Goal: Complete application form: Complete application form

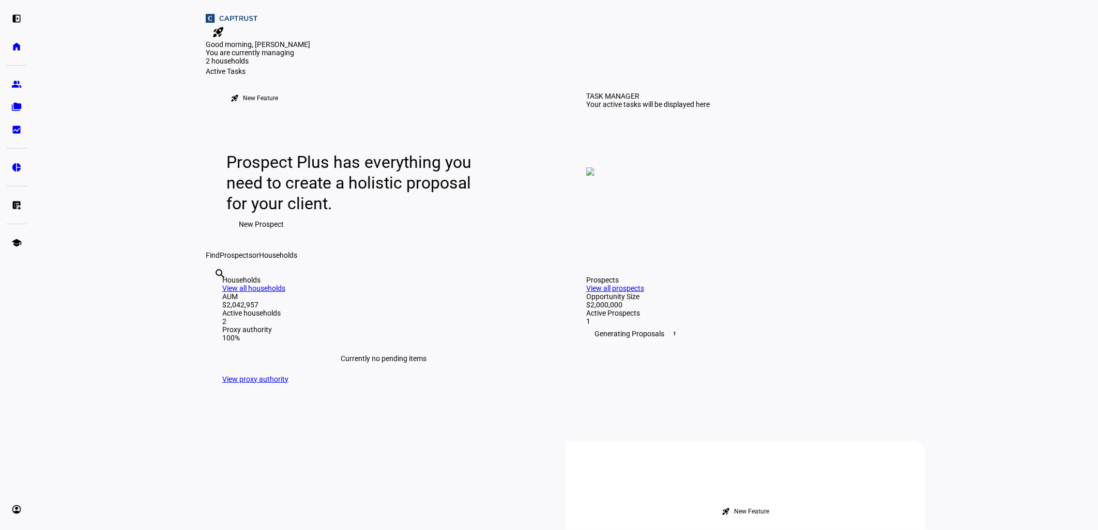
click at [253, 235] on span "New Prospect" at bounding box center [261, 224] width 45 height 21
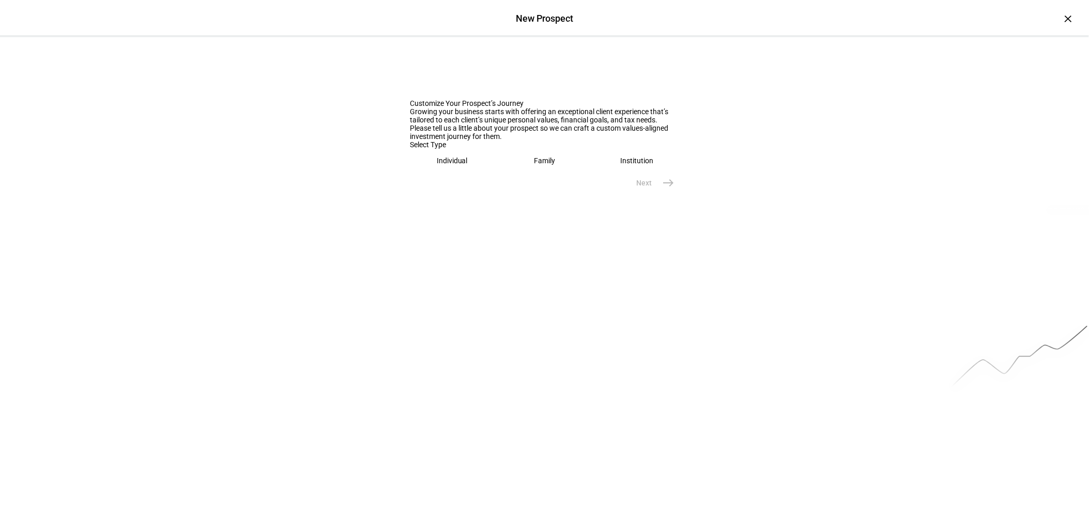
click at [445, 165] on div "Individual" at bounding box center [452, 161] width 31 height 8
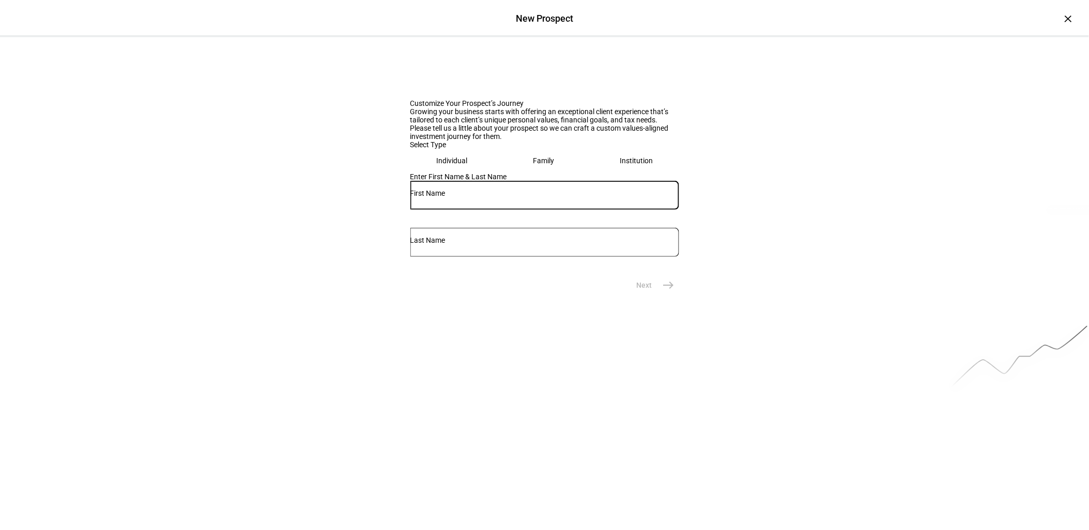
click at [450, 197] on input "text" at bounding box center [544, 193] width 269 height 8
type input "[PERSON_NAME]"
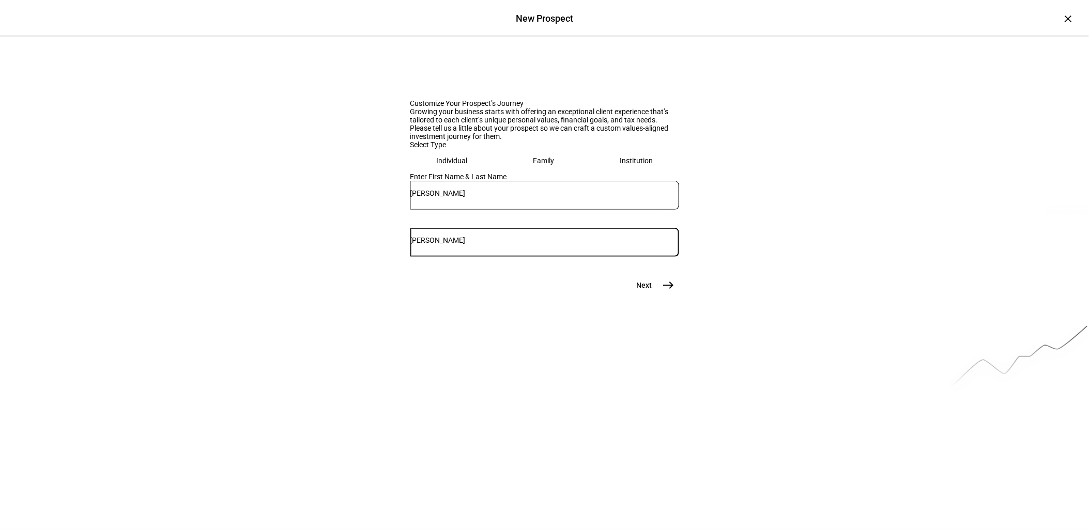
type input "[PERSON_NAME]"
click at [658, 296] on span "east" at bounding box center [668, 285] width 21 height 21
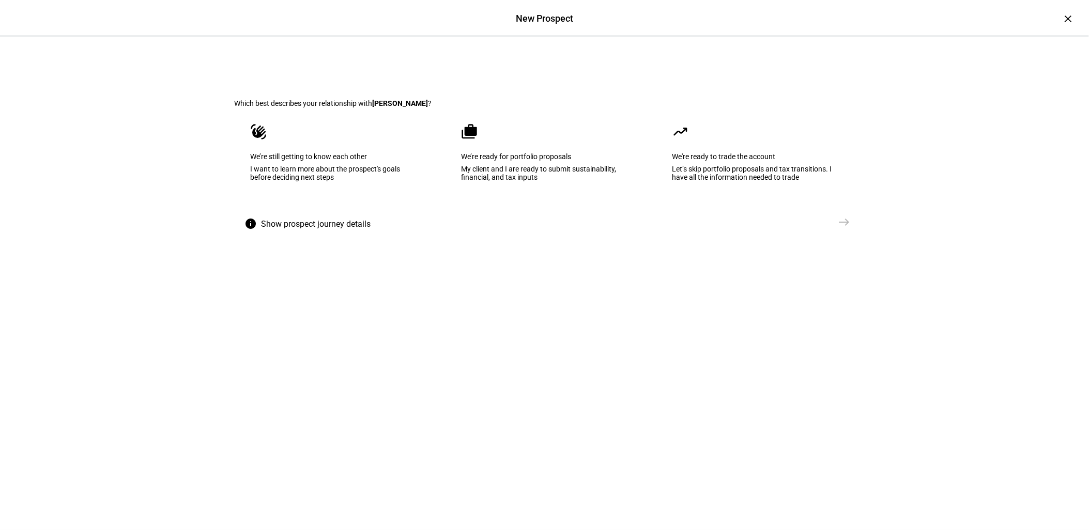
click at [503, 161] on div "We’re ready for portfolio proposals" at bounding box center [544, 156] width 166 height 8
click at [821, 227] on span "Create Prospect Profile" at bounding box center [789, 222] width 76 height 10
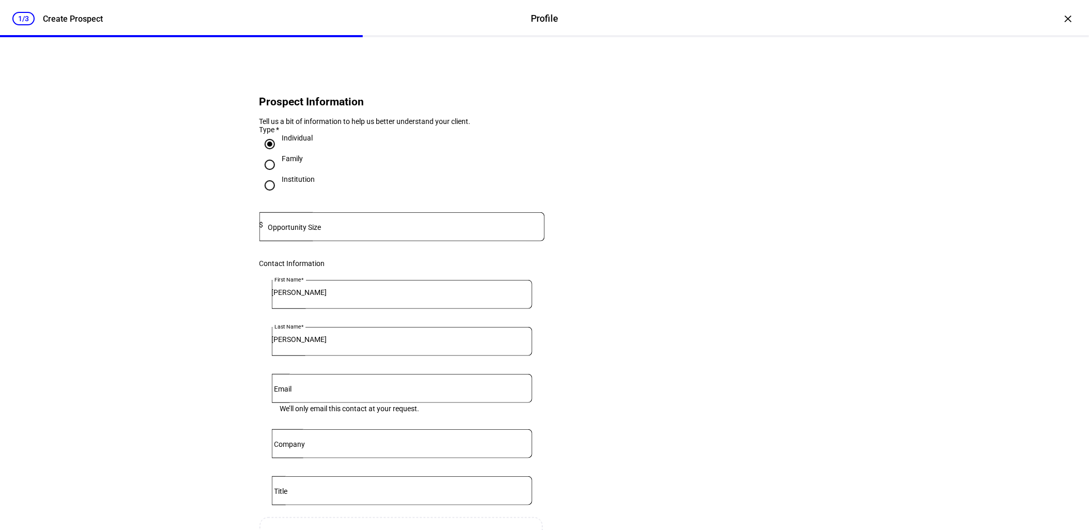
click at [303, 232] on mat-label "Opportunity Size" at bounding box center [294, 227] width 53 height 8
type input "2,000,000"
click at [713, 360] on eth-form-card "Prospect Information Tell us a bit of information to help us better understand …" at bounding box center [545, 345] width 620 height 567
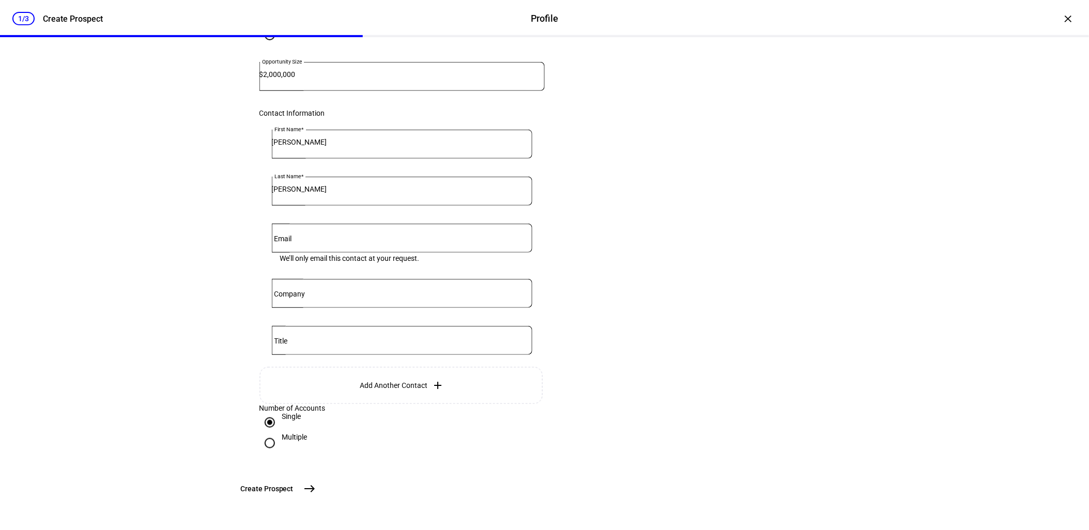
scroll to position [235, 0]
click at [320, 482] on button "Create [GEOGRAPHIC_DATA]" at bounding box center [278, 489] width 86 height 21
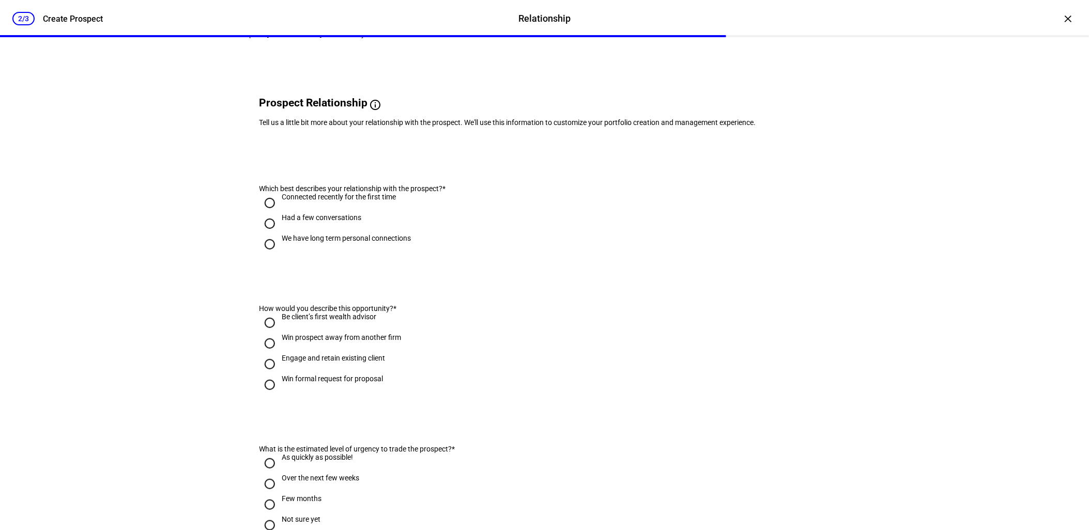
scroll to position [0, 0]
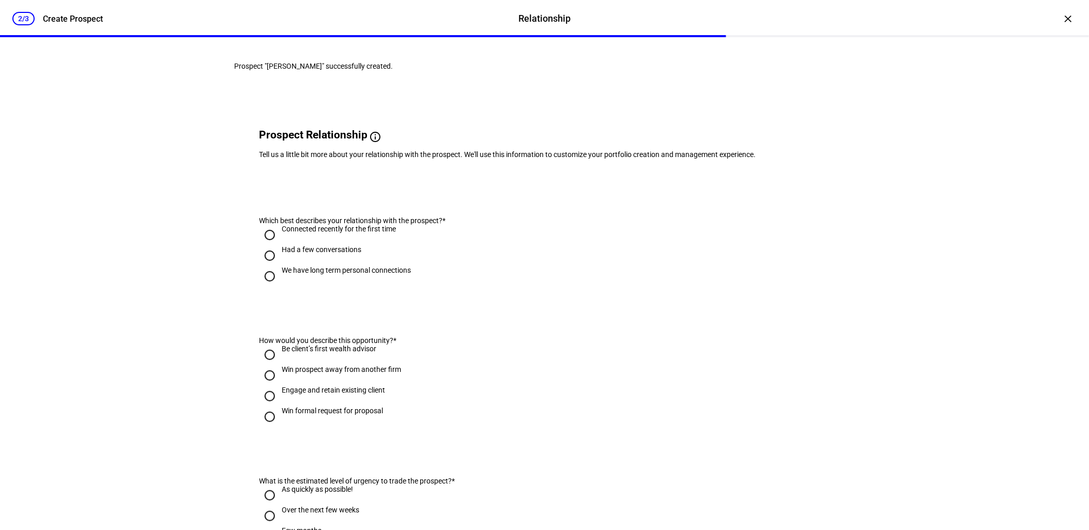
click at [283, 274] on div "We have long term personal connections" at bounding box center [346, 270] width 129 height 8
click at [280, 287] on input "We have long term personal connections" at bounding box center [269, 276] width 21 height 21
radio input "true"
click at [338, 394] on div "Engage and retain existing client" at bounding box center [333, 390] width 103 height 8
click at [280, 407] on input "Engage and retain existing client" at bounding box center [269, 396] width 21 height 21
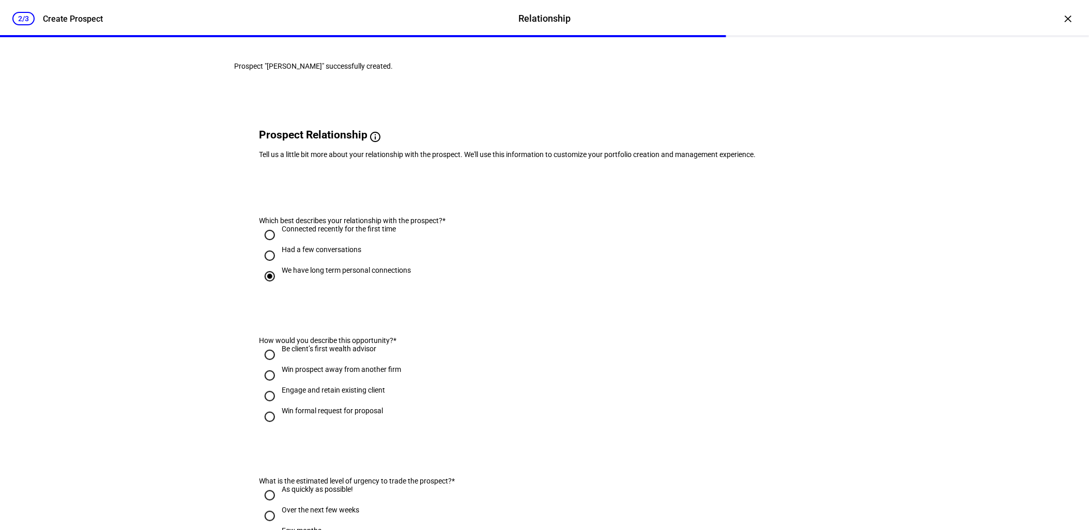
radio input "true"
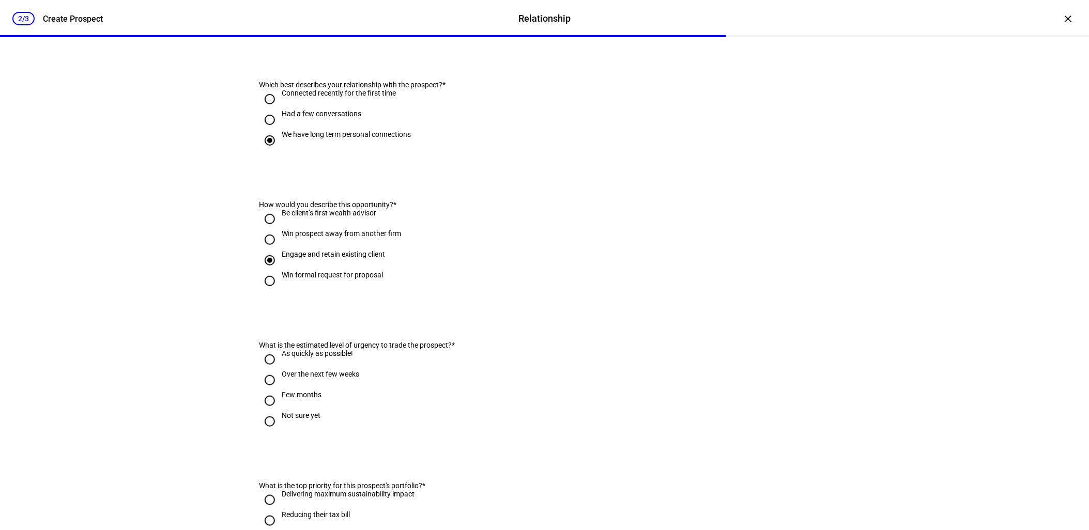
scroll to position [172, 0]
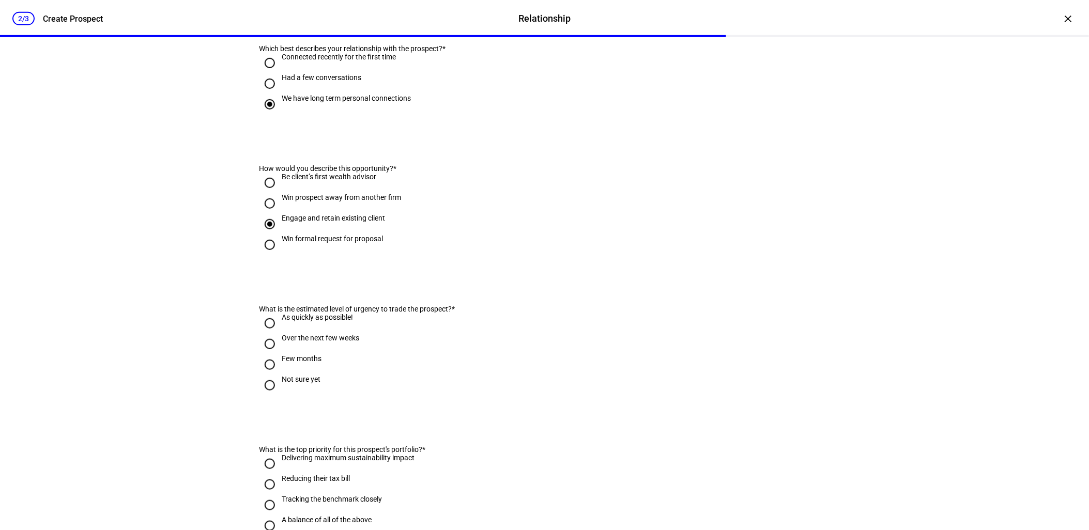
click at [288, 383] on div "Not sure yet" at bounding box center [301, 379] width 39 height 8
click at [280, 396] on input "Not sure yet" at bounding box center [269, 385] width 21 height 21
radio input "true"
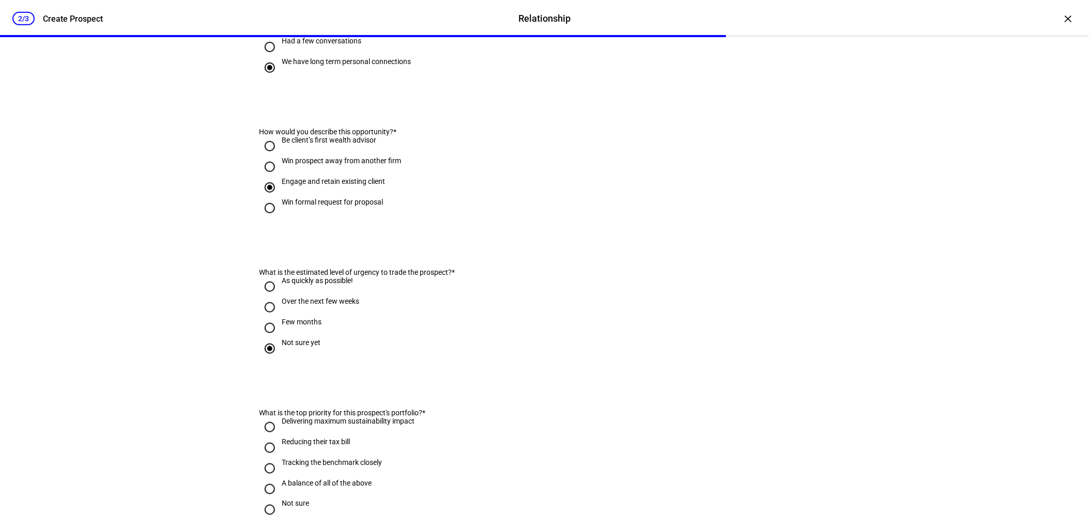
scroll to position [229, 0]
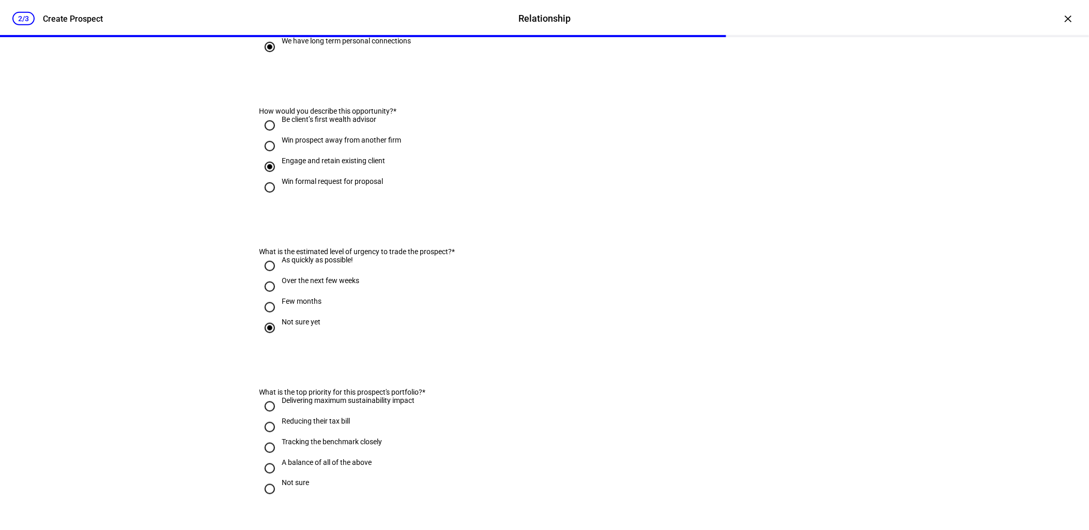
click at [288, 425] on div "Reducing their tax bill" at bounding box center [316, 421] width 68 height 8
click at [280, 438] on input "Reducing their tax bill" at bounding box center [269, 427] width 21 height 21
radio input "true"
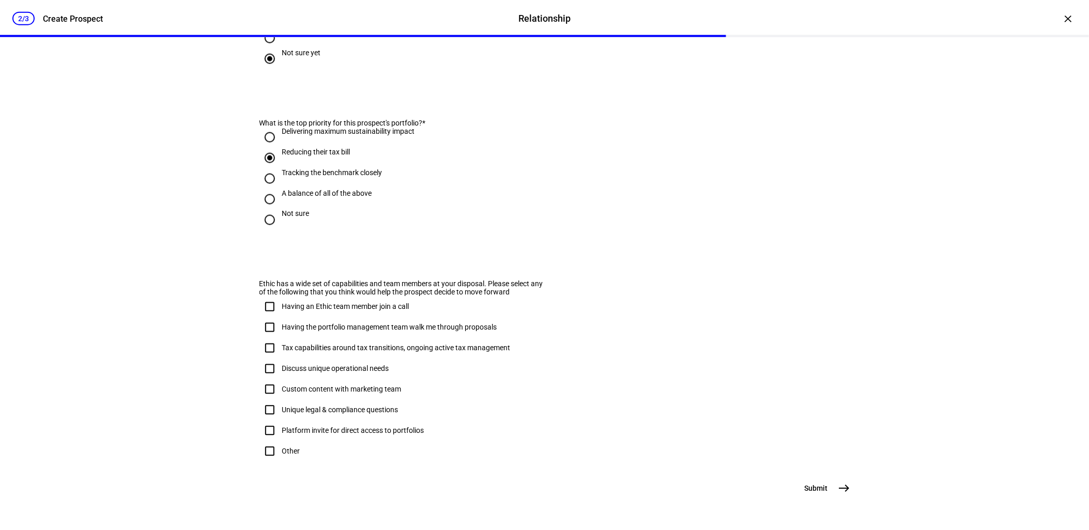
scroll to position [553, 0]
click at [816, 486] on span "Submit" at bounding box center [816, 489] width 23 height 10
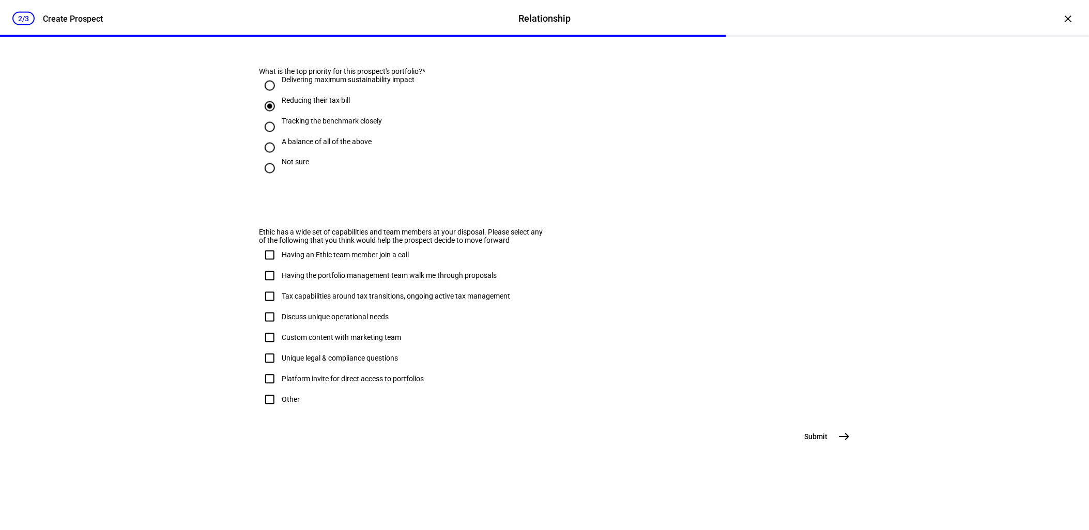
scroll to position [0, 0]
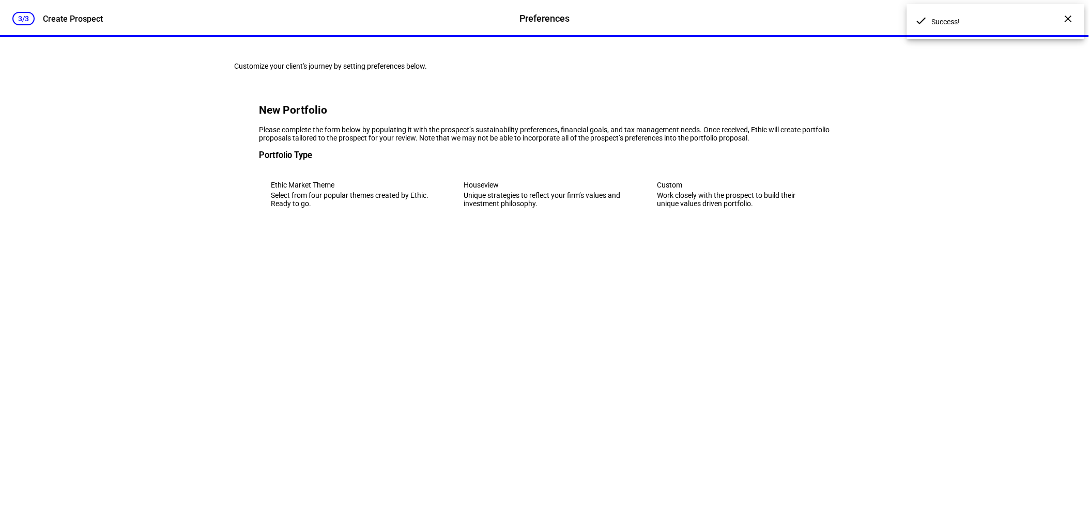
click at [471, 189] on div "Houseview" at bounding box center [544, 185] width 161 height 8
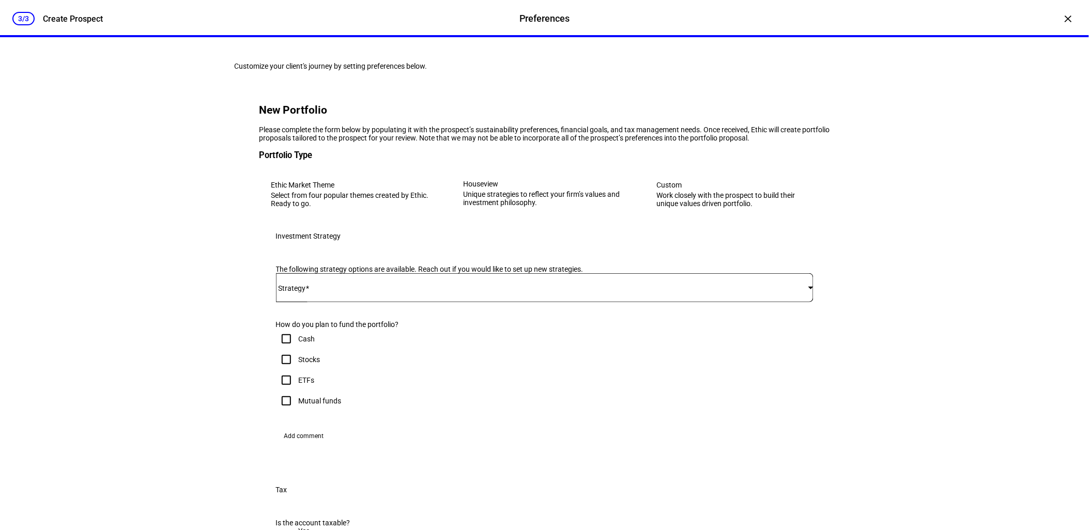
click at [362, 292] on span at bounding box center [542, 288] width 532 height 8
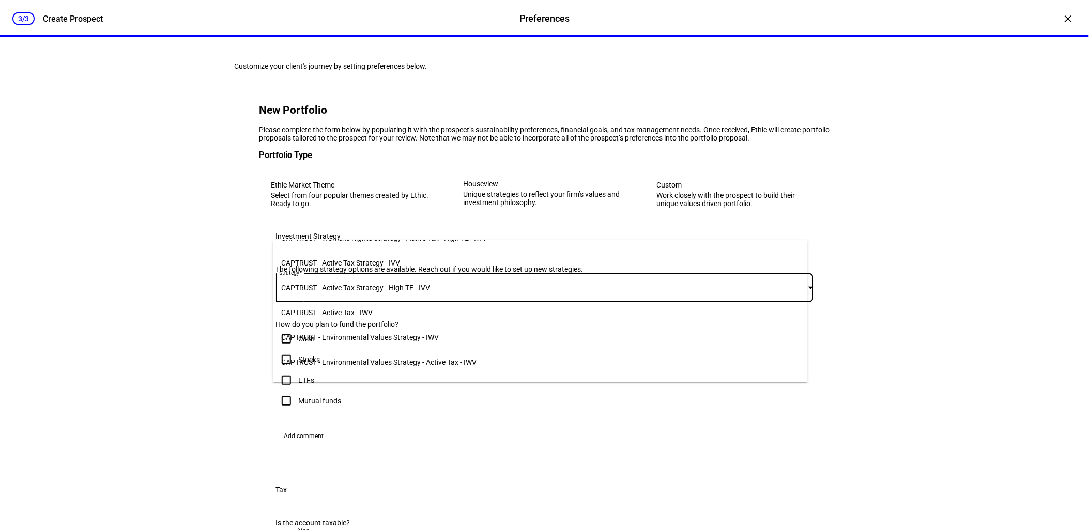
scroll to position [172, 0]
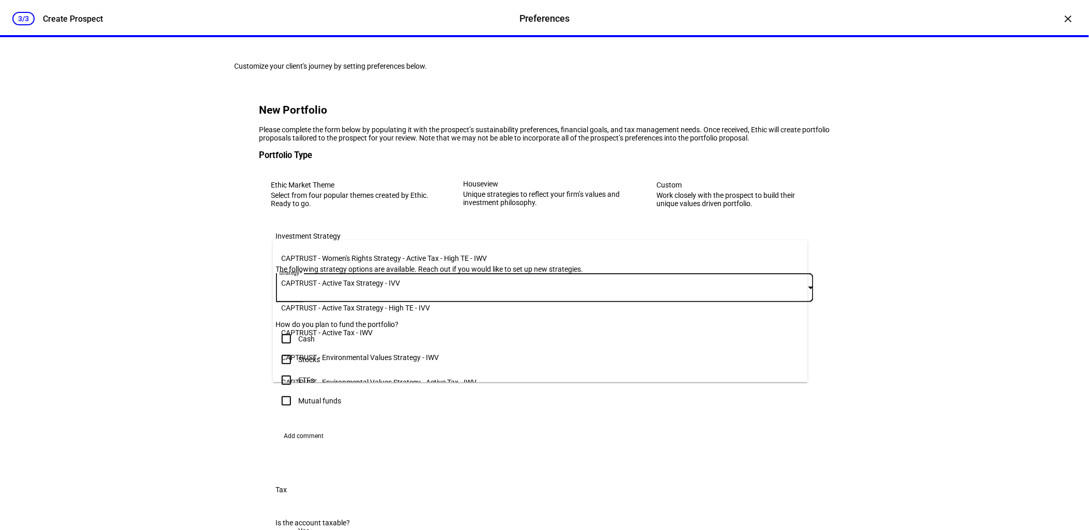
click at [290, 279] on span "CAPTRUST - Active Tax Strategy - IVV" at bounding box center [340, 283] width 119 height 8
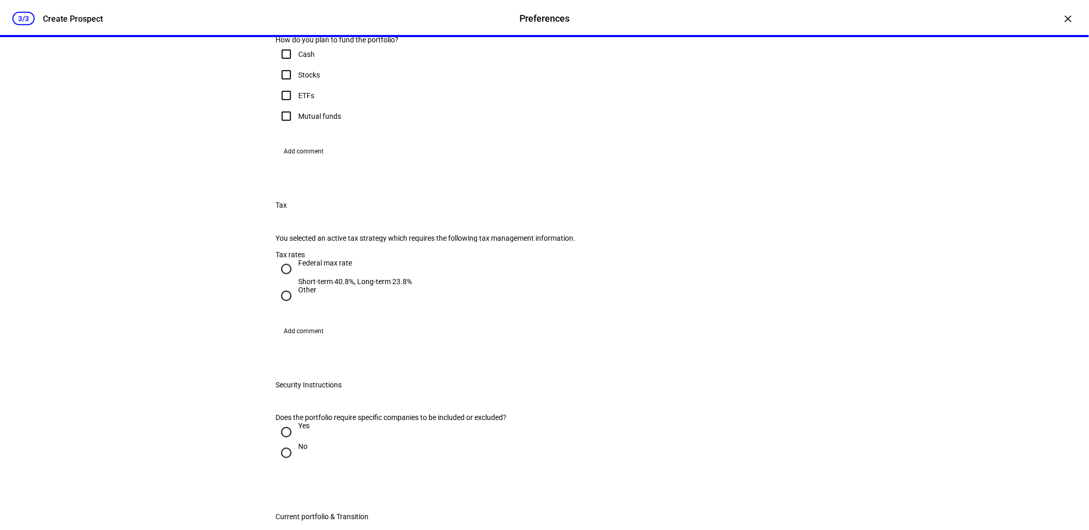
scroll to position [287, 0]
click at [284, 63] on input "Cash" at bounding box center [286, 52] width 21 height 21
checkbox input "true"
click at [285, 83] on input "Stocks" at bounding box center [286, 73] width 21 height 21
checkbox input "true"
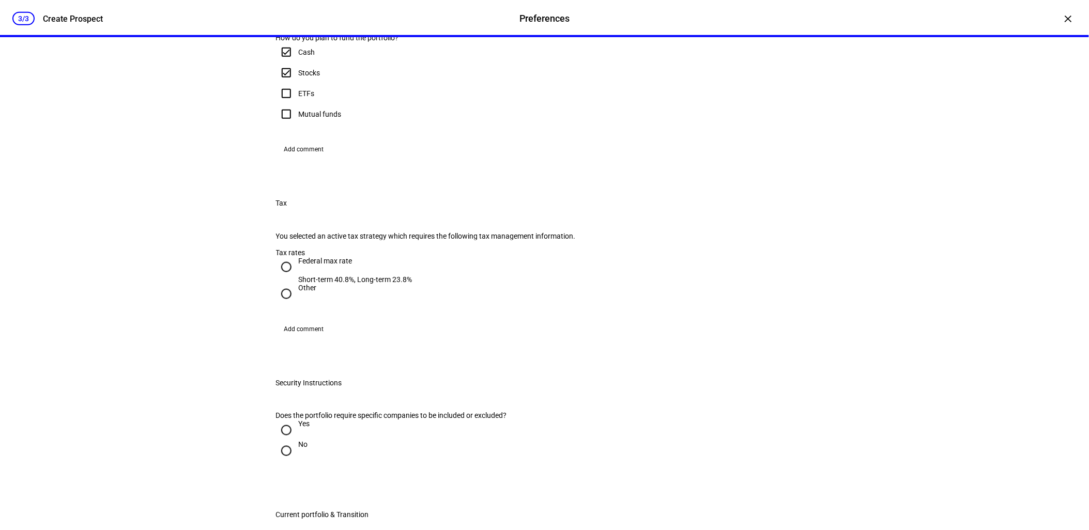
click at [283, 104] on input "ETFs" at bounding box center [286, 93] width 21 height 21
checkbox input "true"
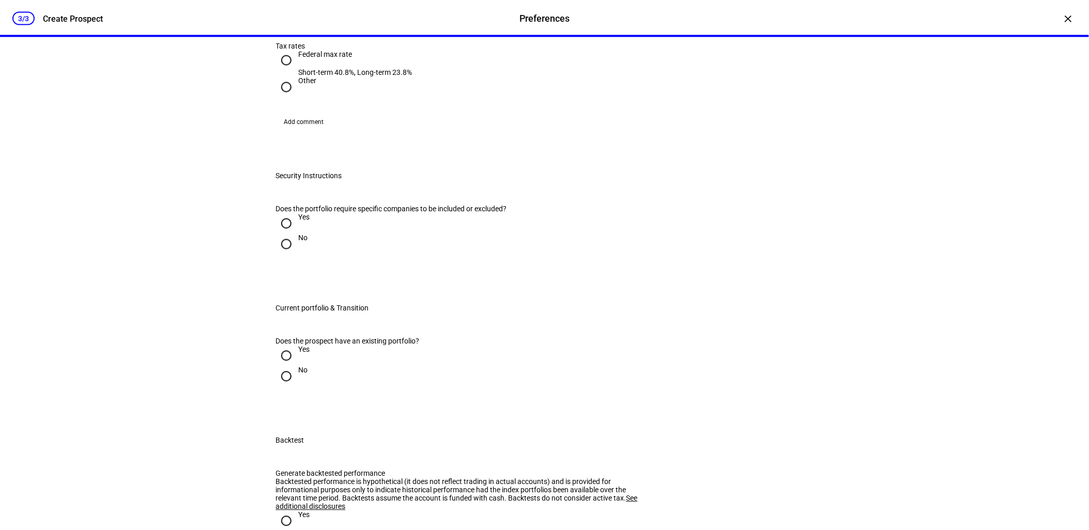
scroll to position [631, 0]
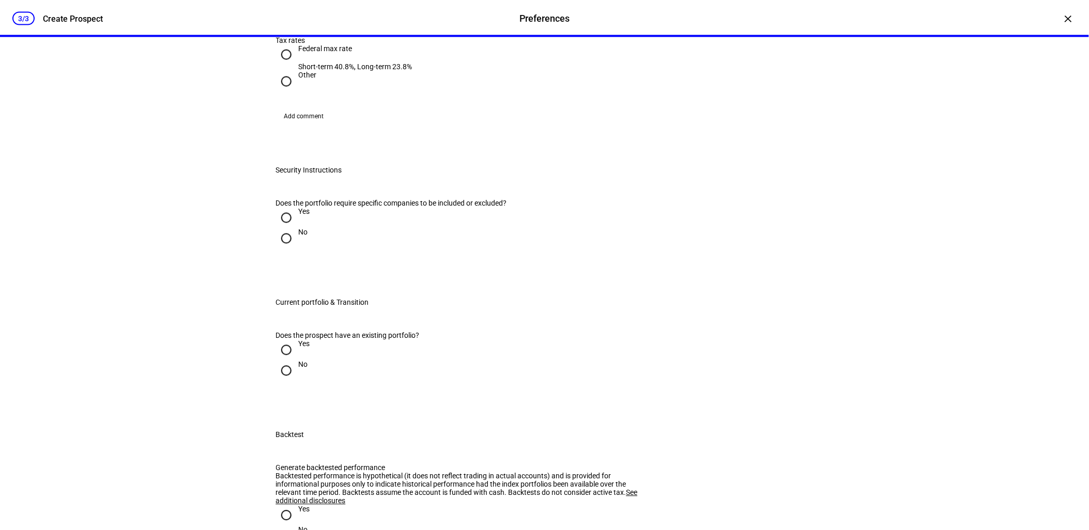
click at [276, 65] on input "Federal max rate Short-term 40.8%, Long-term 23.8%" at bounding box center [286, 54] width 21 height 21
radio input "true"
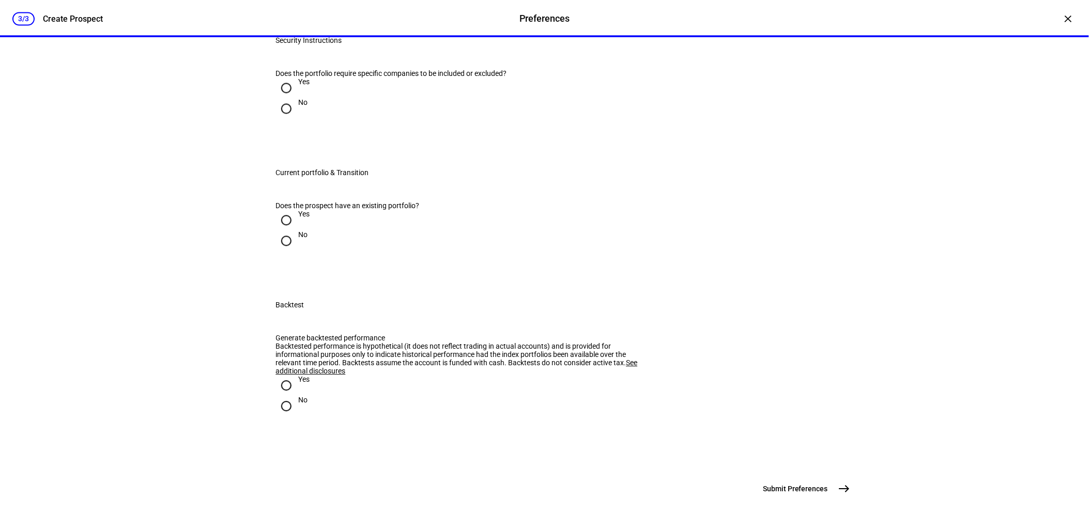
scroll to position [861, 0]
click at [277, 119] on input "No" at bounding box center [286, 108] width 21 height 21
radio input "true"
click at [280, 230] on input "Yes" at bounding box center [286, 220] width 21 height 21
radio input "true"
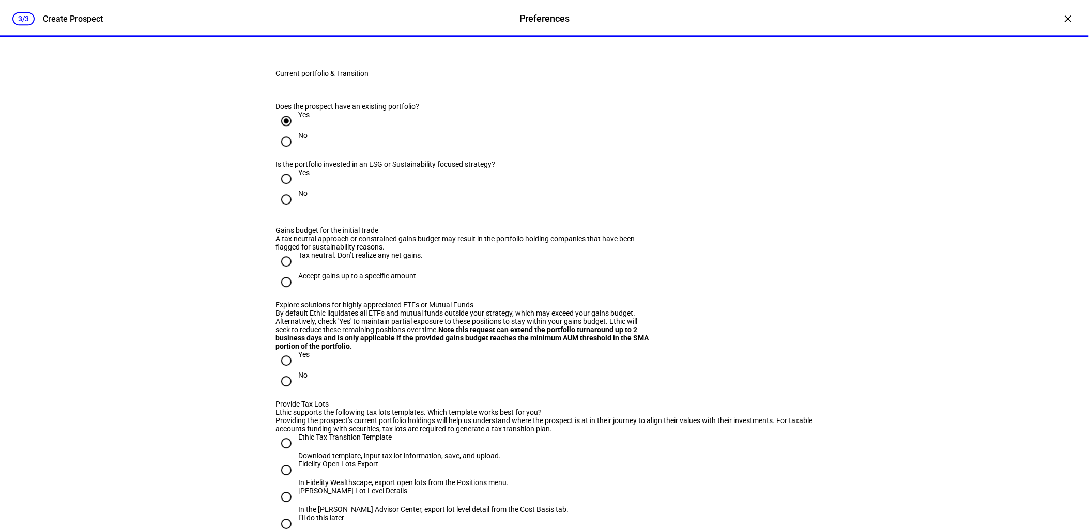
click at [276, 210] on input "No" at bounding box center [286, 199] width 21 height 21
radio input "true"
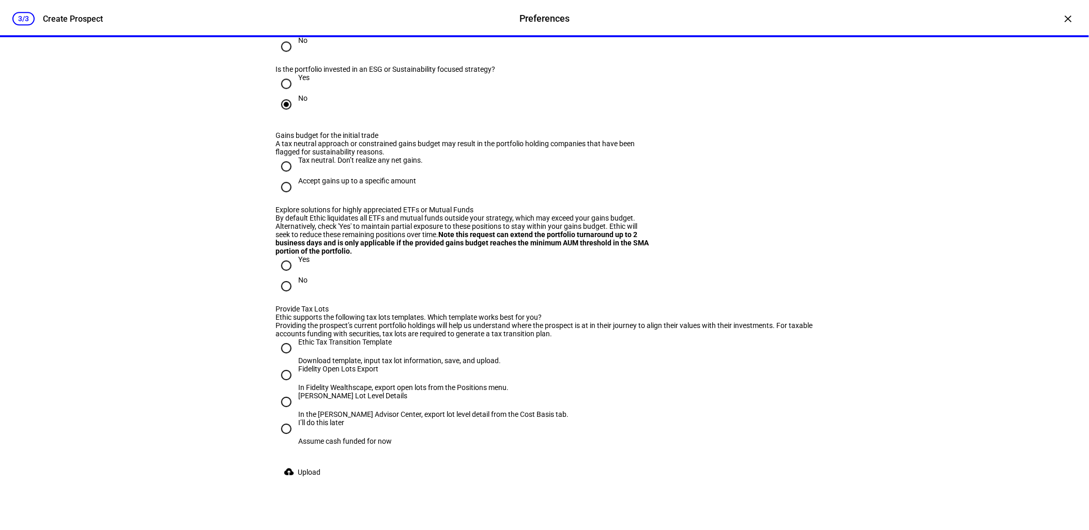
scroll to position [976, 0]
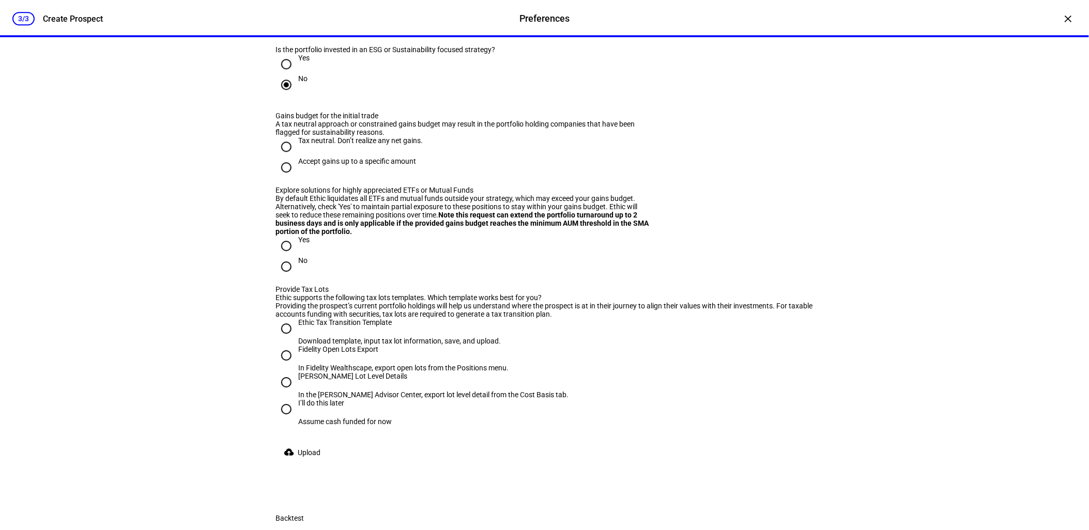
click at [283, 157] on input "Tax neutral. Don’t realize any net gains." at bounding box center [286, 146] width 21 height 21
radio input "true"
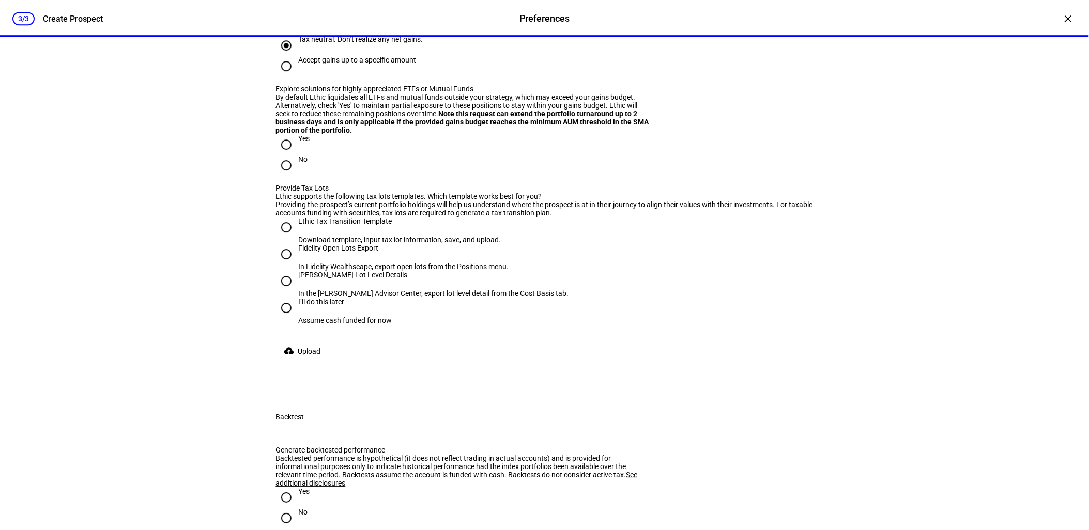
scroll to position [1091, 0]
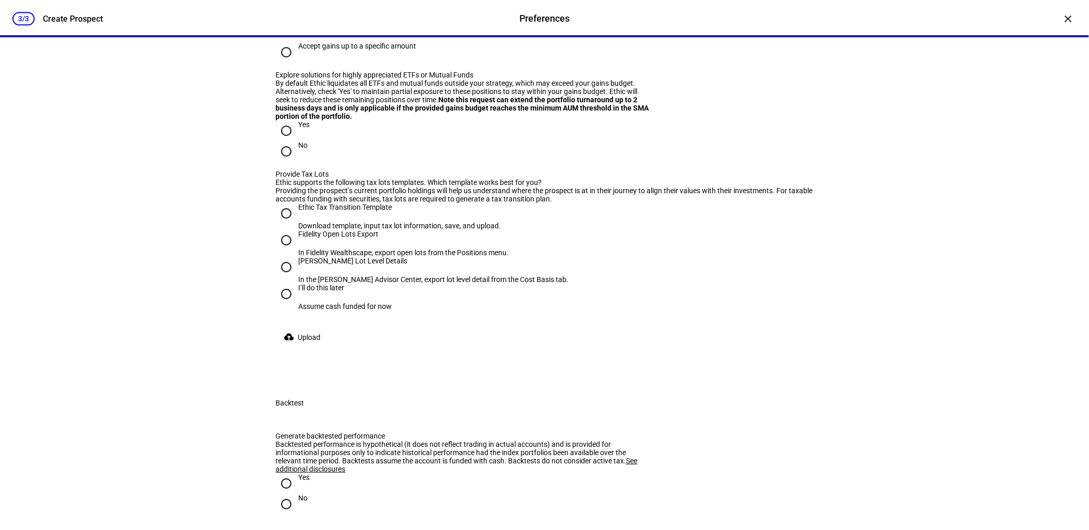
click at [282, 141] on input "Yes" at bounding box center [286, 130] width 21 height 21
radio input "true"
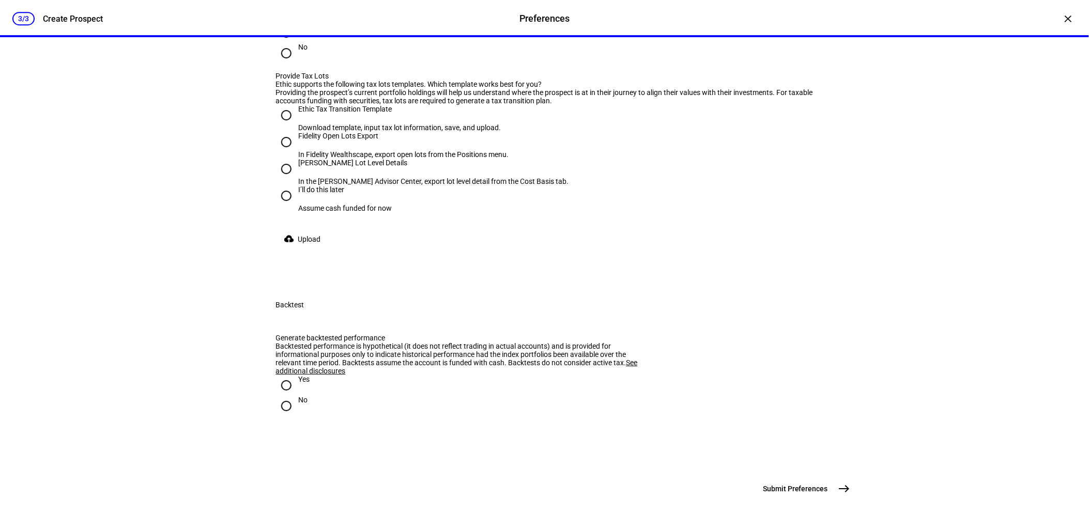
scroll to position [1320, 0]
click at [279, 126] on input "Ethic Tax Transition Template Download template, input tax lot information, sav…" at bounding box center [286, 115] width 21 height 21
radio input "true"
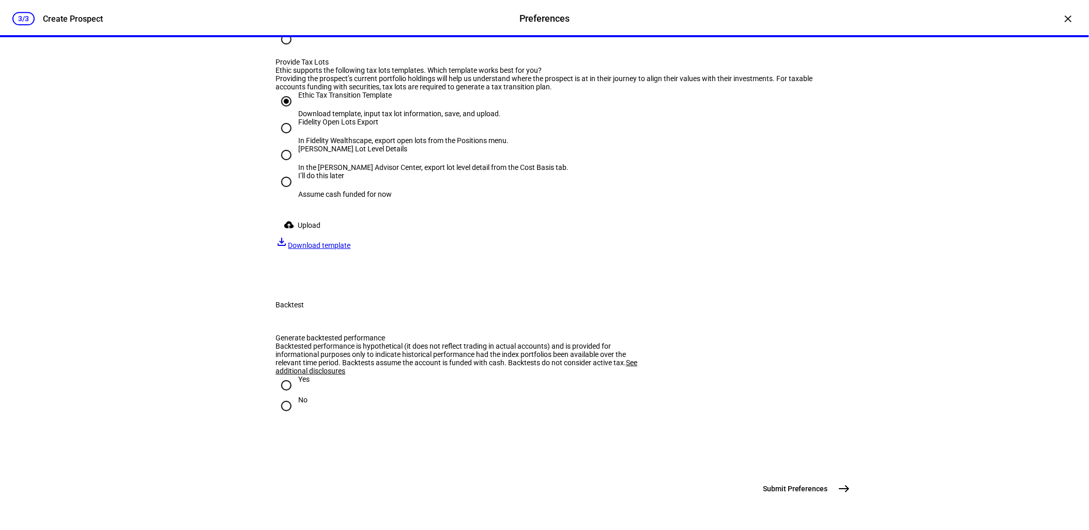
click at [306, 236] on span "Upload" at bounding box center [309, 225] width 23 height 21
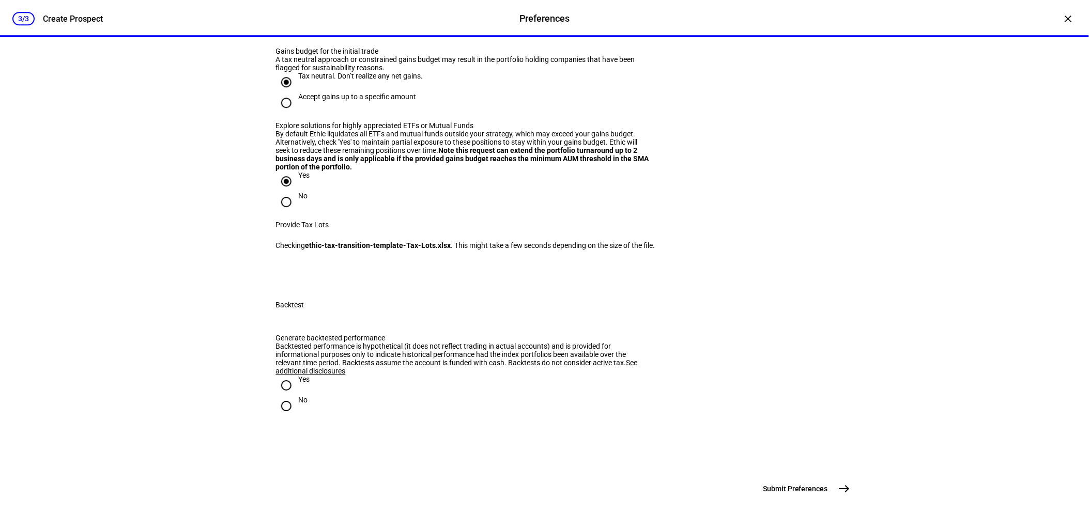
click at [278, 375] on input "Yes" at bounding box center [286, 385] width 21 height 21
radio input "true"
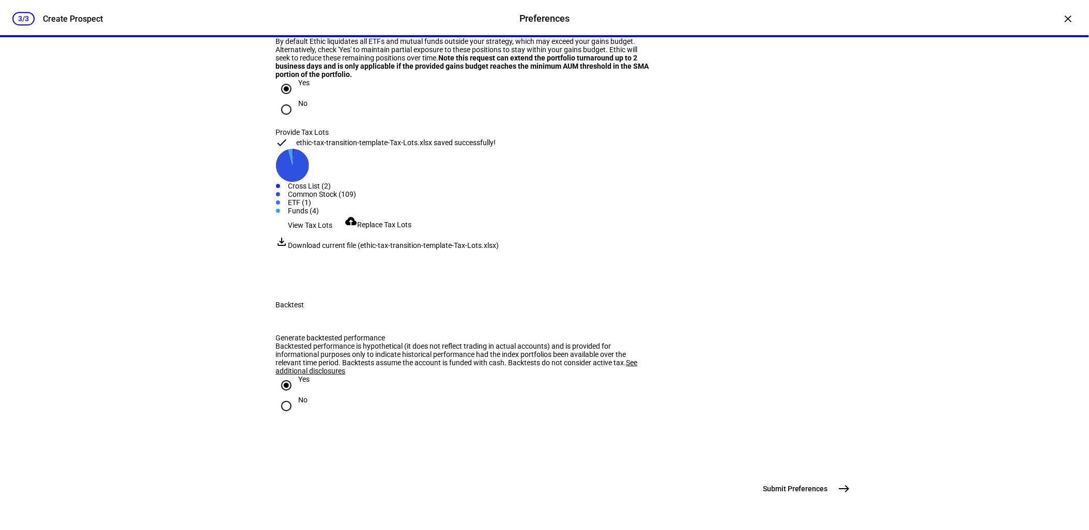
scroll to position [1437, 0]
click at [796, 488] on span "Submit Preferences" at bounding box center [795, 489] width 65 height 10
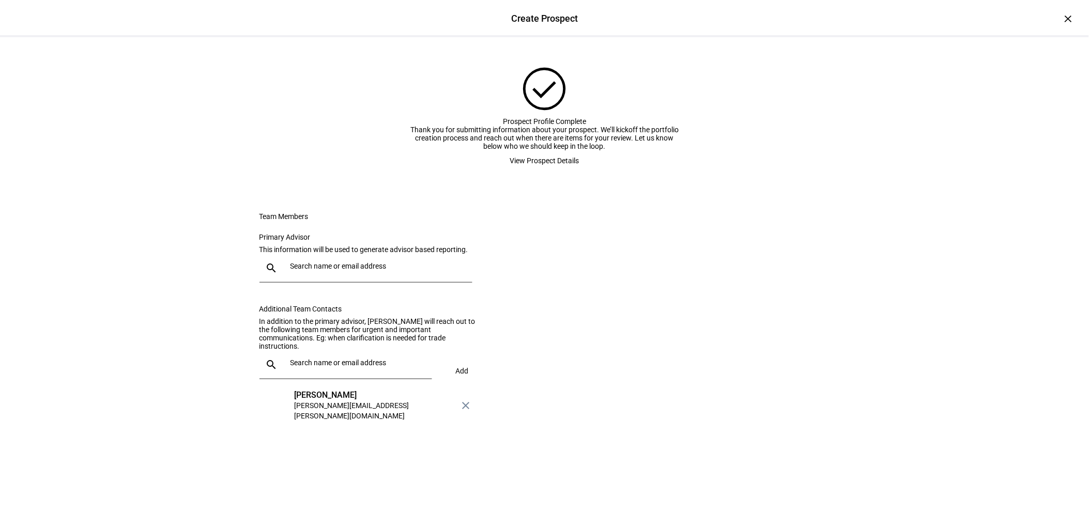
scroll to position [0, 0]
click at [331, 270] on input "text" at bounding box center [379, 266] width 178 height 8
type input "[PERSON_NAME]"
click at [317, 388] on div "[PERSON_NAME]" at bounding box center [379, 382] width 172 height 10
click at [328, 367] on input "text" at bounding box center [358, 363] width 137 height 8
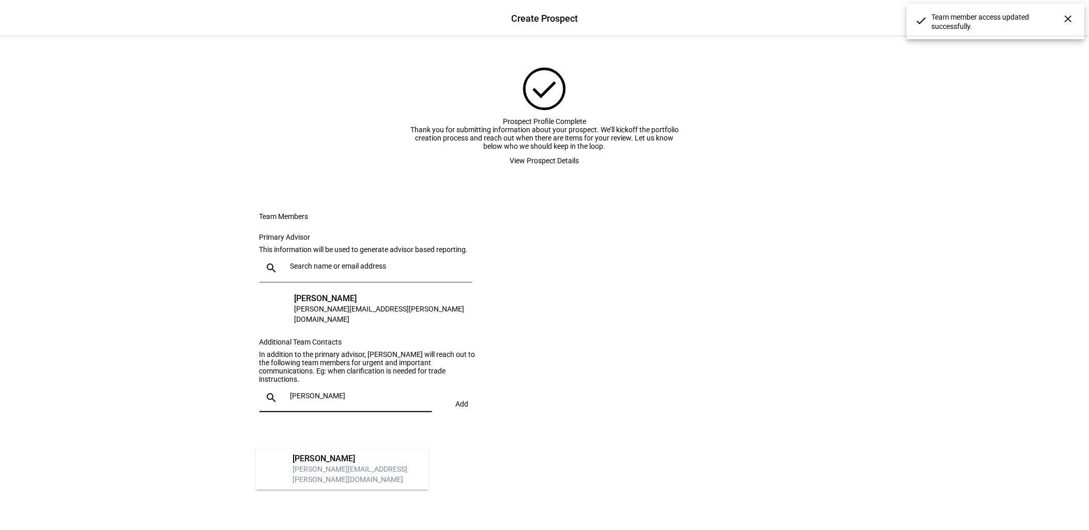
type input "[PERSON_NAME]"
click at [328, 464] on div "[PERSON_NAME]" at bounding box center [356, 459] width 127 height 10
type input "iac"
click at [350, 472] on div "[EMAIL_ADDRESS][PERSON_NAME][DOMAIN_NAME]" at bounding box center [356, 474] width 127 height 21
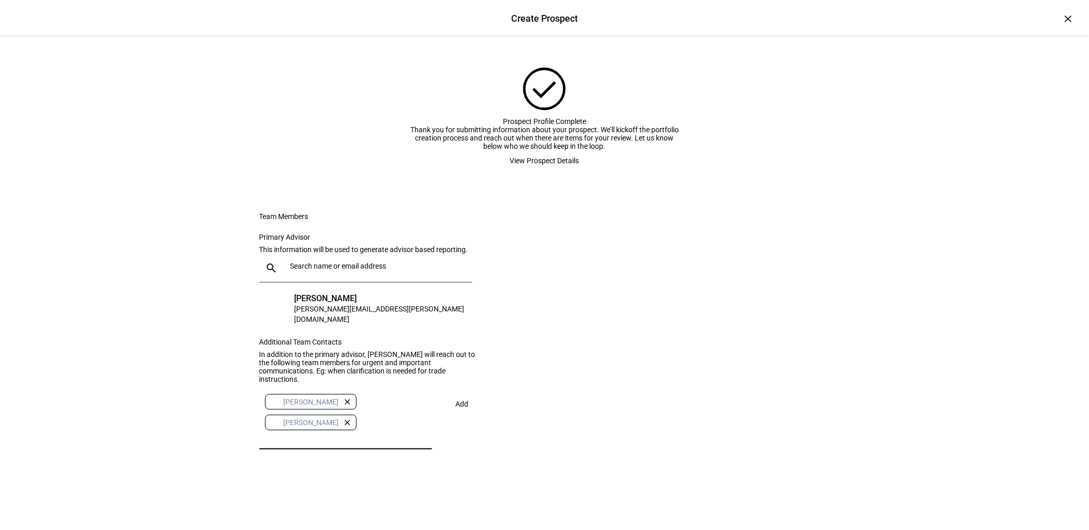
scroll to position [80, 0]
click at [456, 408] on span "Add" at bounding box center [462, 404] width 13 height 8
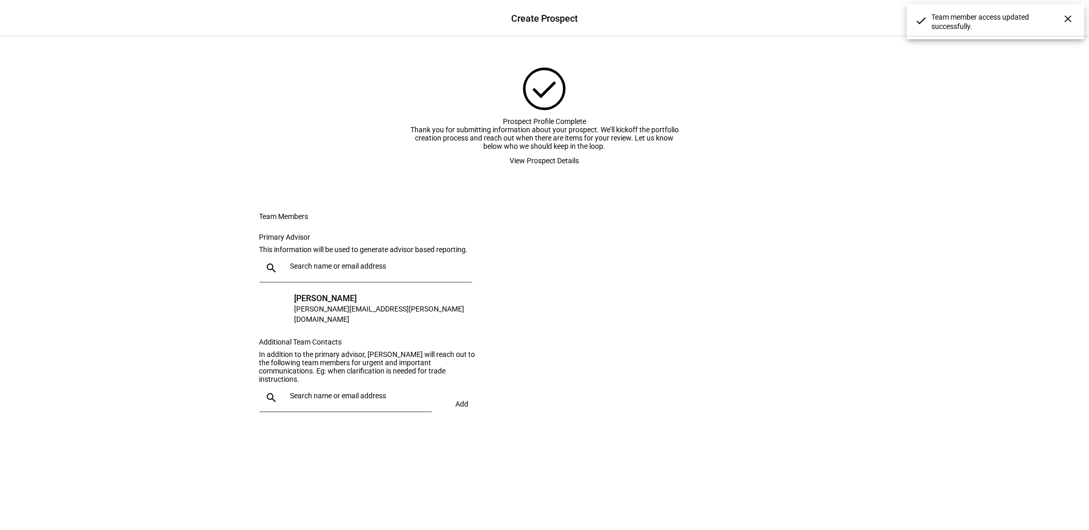
scroll to position [0, 0]
